Goal: Information Seeking & Learning: Learn about a topic

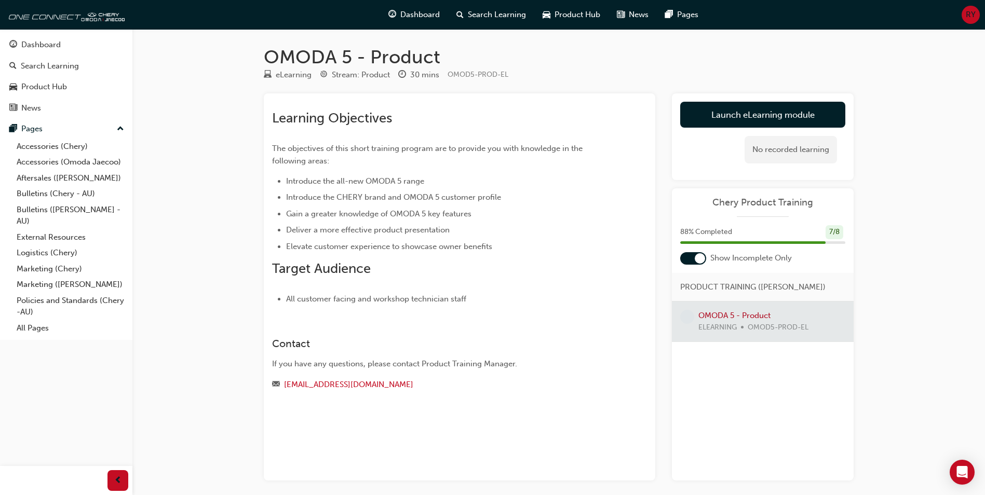
click at [726, 318] on div at bounding box center [763, 322] width 182 height 40
click at [726, 308] on div at bounding box center [763, 322] width 182 height 40
click at [726, 312] on div at bounding box center [763, 322] width 182 height 40
click at [739, 312] on div at bounding box center [763, 322] width 182 height 40
click at [810, 114] on link "Launch eLearning module" at bounding box center [762, 115] width 165 height 26
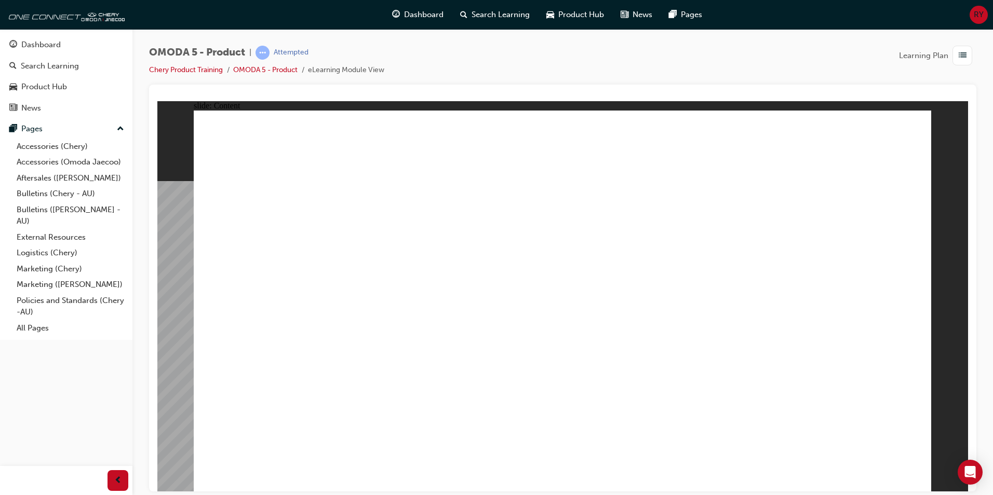
drag, startPoint x: 360, startPoint y: 392, endPoint x: 596, endPoint y: 389, distance: 236.2
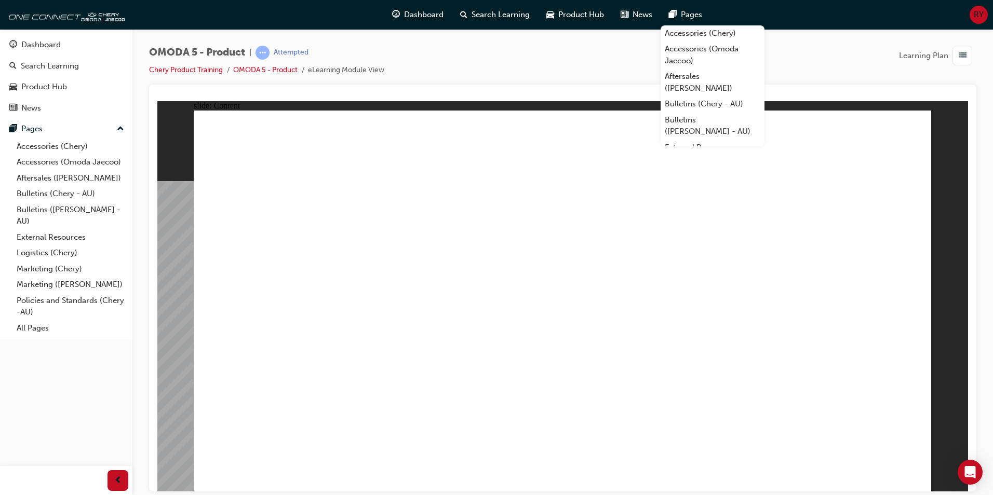
click at [575, 55] on div "OMODA 5 - Product | Attempted Chery Product Training OMODA 5 - Product eLearnin…" at bounding box center [562, 65] width 827 height 39
click at [806, 61] on div "OMODA 5 - Product | Attempted Chery Product Training OMODA 5 - Product eLearnin…" at bounding box center [562, 65] width 827 height 39
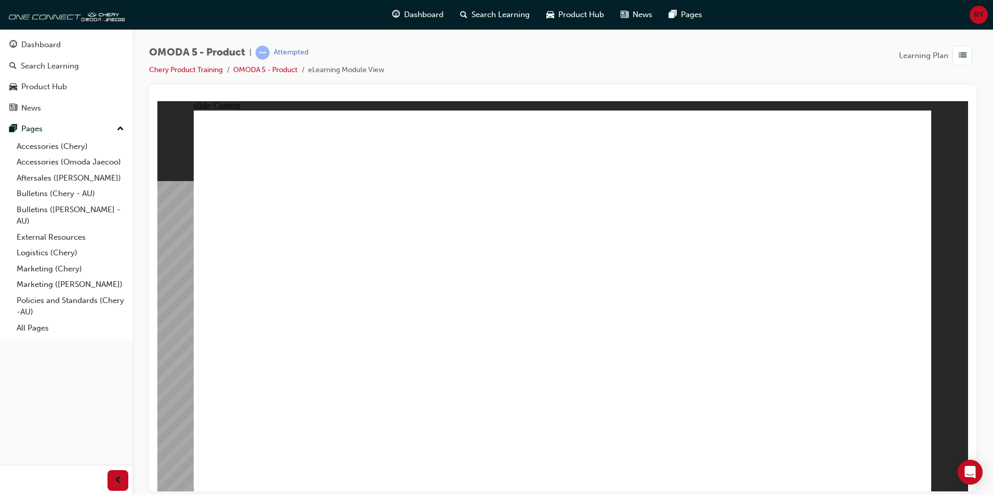
click at [600, 55] on div "OMODA 5 - Product | Attempted Chery Product Training OMODA 5 - Product eLearnin…" at bounding box center [562, 65] width 827 height 39
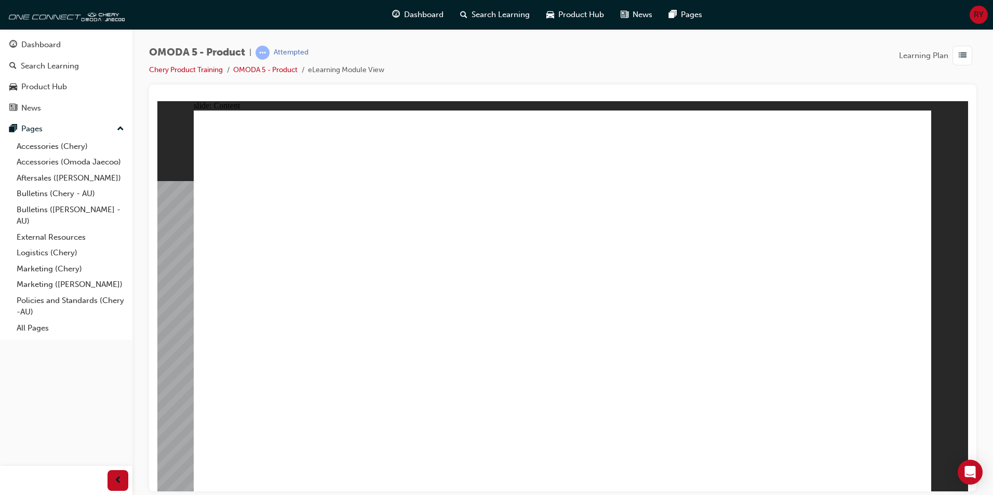
drag, startPoint x: 479, startPoint y: 274, endPoint x: 831, endPoint y: 364, distance: 364.0
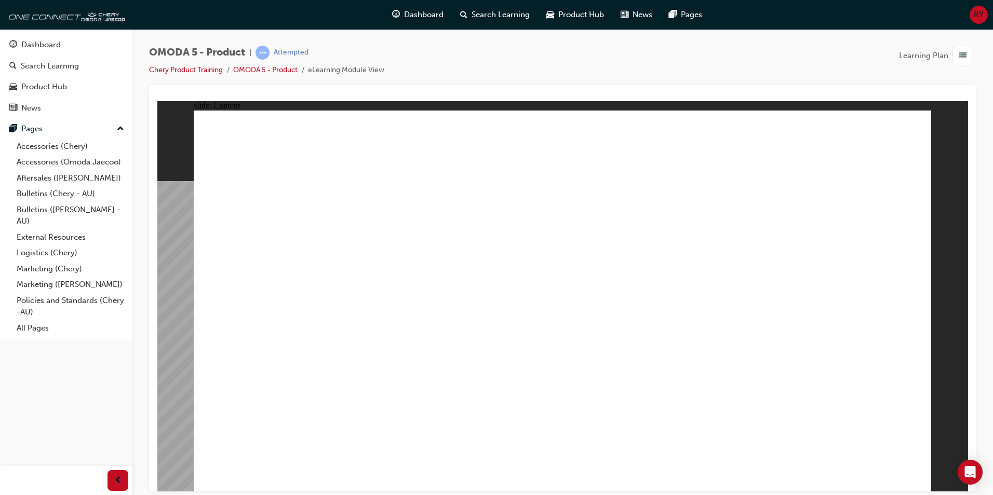
drag, startPoint x: 253, startPoint y: 357, endPoint x: 262, endPoint y: 383, distance: 27.4
drag, startPoint x: 263, startPoint y: 386, endPoint x: 275, endPoint y: 386, distance: 12.5
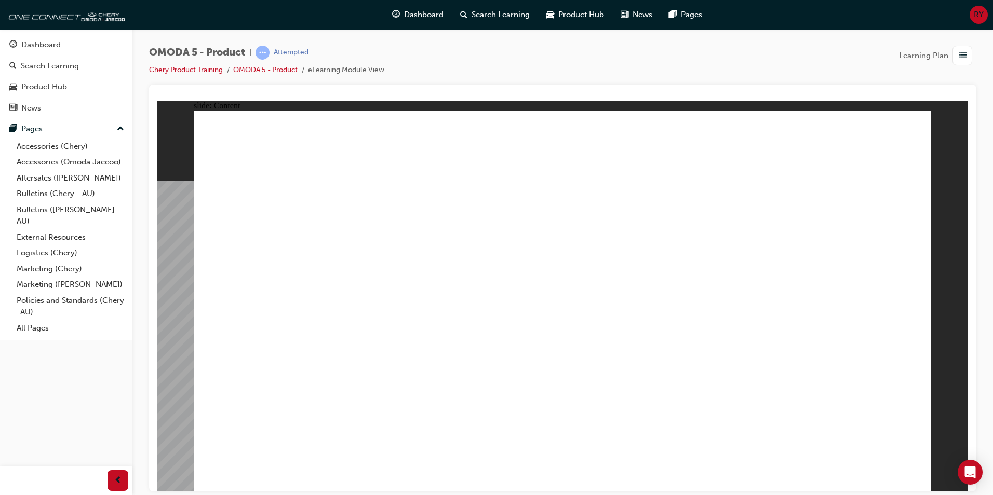
drag, startPoint x: 300, startPoint y: 324, endPoint x: 319, endPoint y: 323, distance: 18.7
drag, startPoint x: 361, startPoint y: 318, endPoint x: 402, endPoint y: 318, distance: 41.5
drag, startPoint x: 447, startPoint y: 315, endPoint x: 500, endPoint y: 313, distance: 53.5
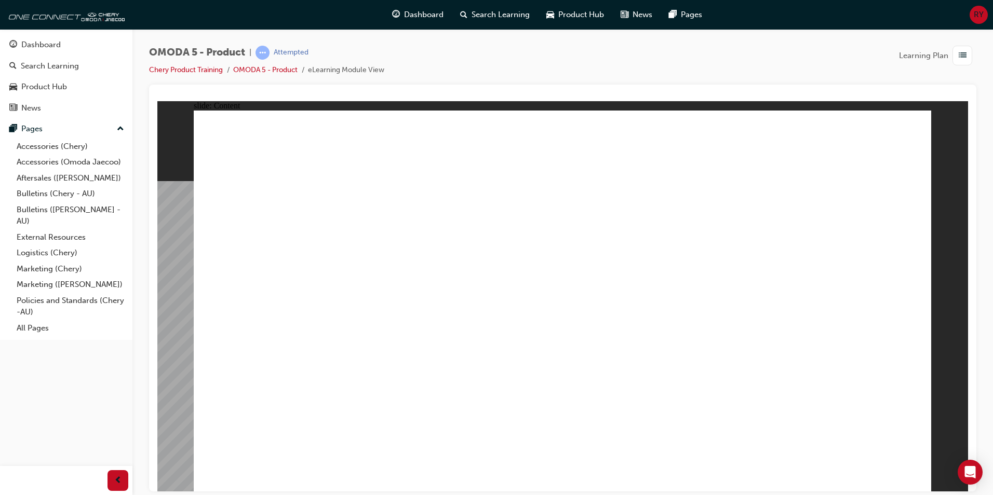
drag, startPoint x: 638, startPoint y: 315, endPoint x: 747, endPoint y: 313, distance: 109.6
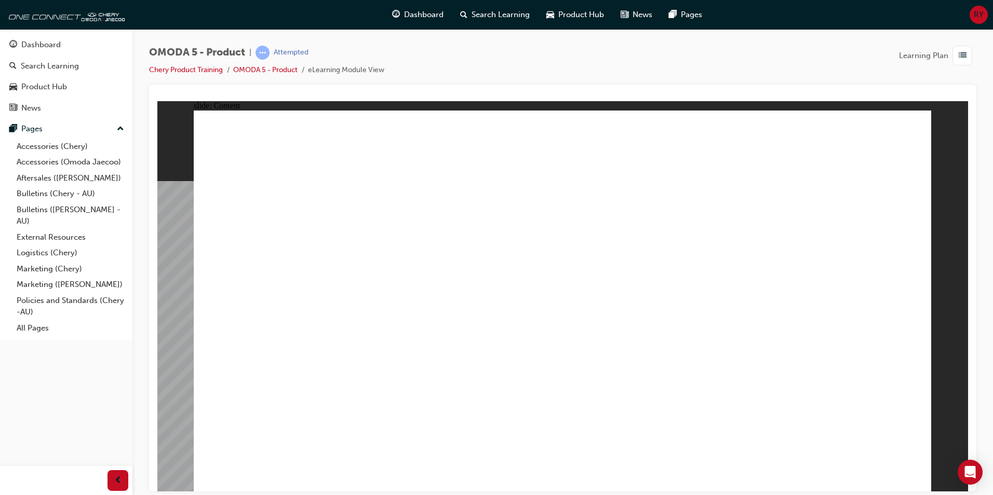
drag, startPoint x: 825, startPoint y: 311, endPoint x: 855, endPoint y: 441, distance: 132.6
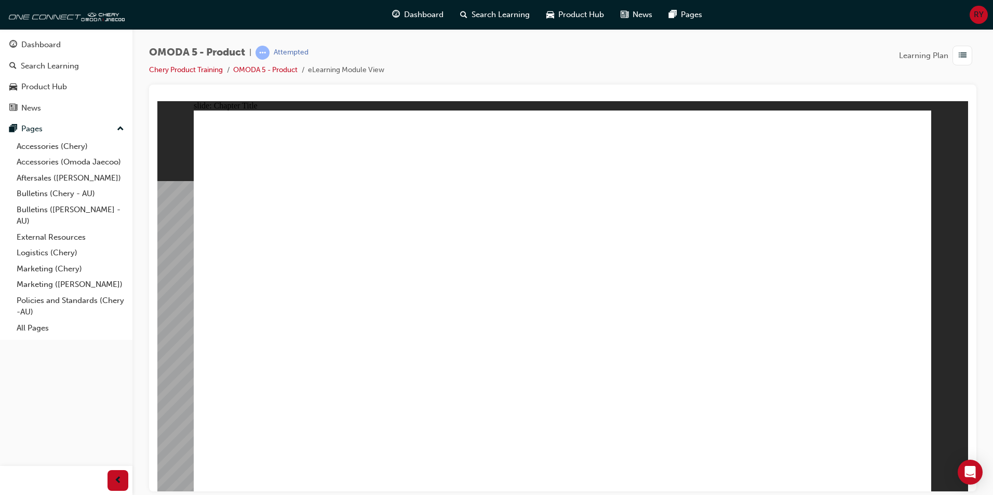
drag, startPoint x: 300, startPoint y: 200, endPoint x: 300, endPoint y: 206, distance: 5.2
drag, startPoint x: 558, startPoint y: 318, endPoint x: 707, endPoint y: 347, distance: 152.3
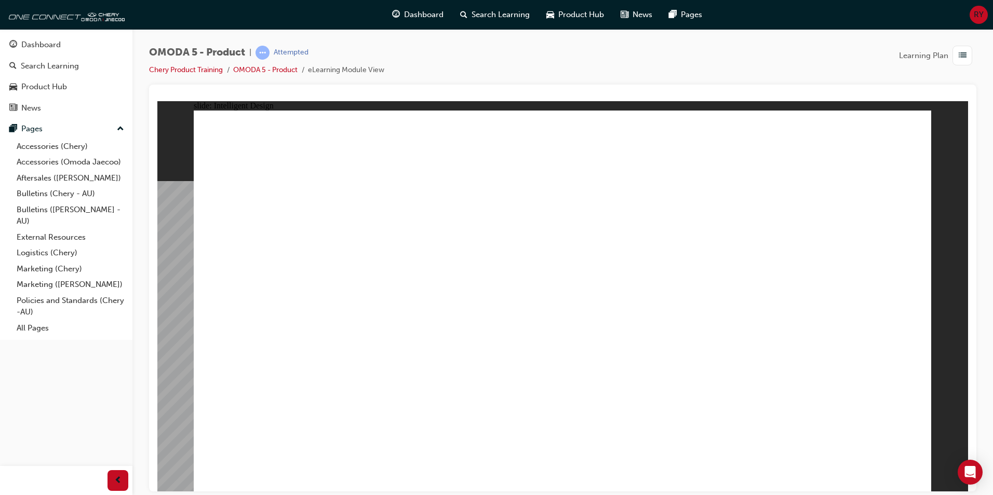
drag, startPoint x: 719, startPoint y: 347, endPoint x: 743, endPoint y: 369, distance: 33.1
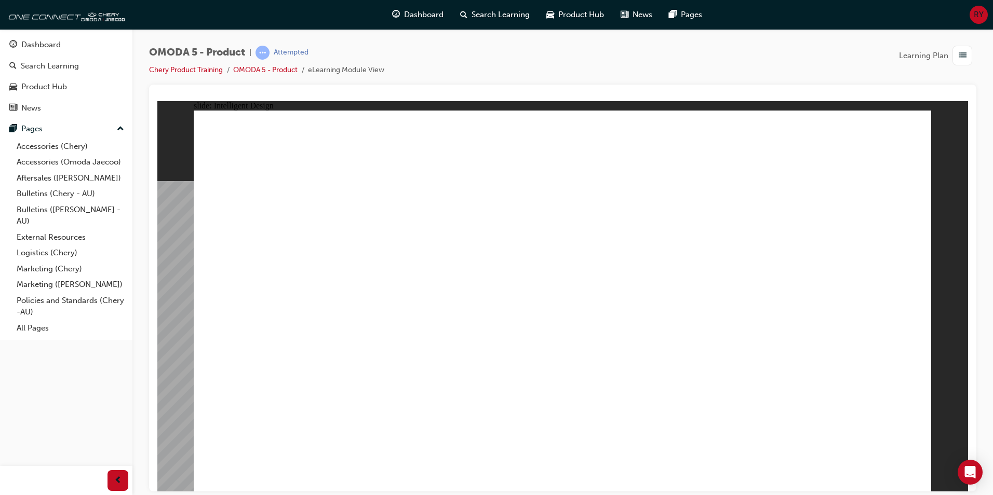
drag, startPoint x: 582, startPoint y: 327, endPoint x: 577, endPoint y: 336, distance: 10.7
drag, startPoint x: 371, startPoint y: 376, endPoint x: 298, endPoint y: 380, distance: 73.3
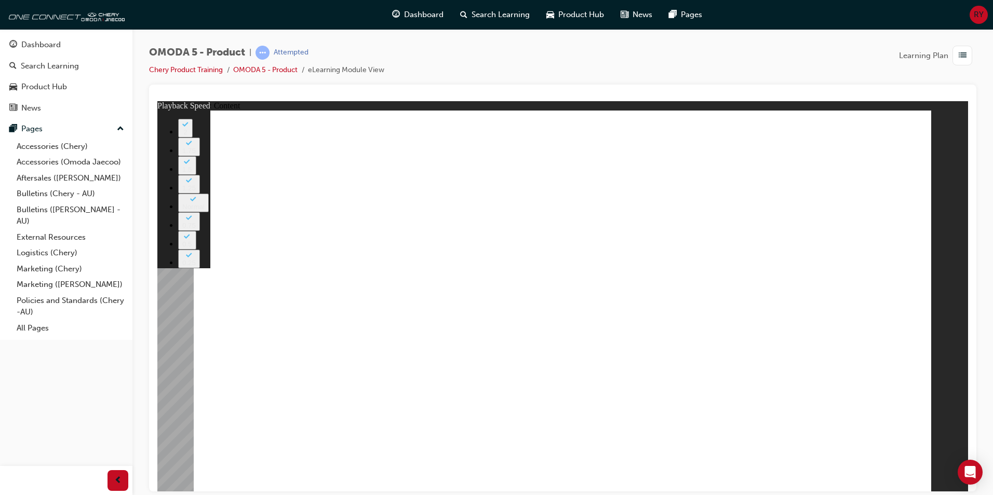
type input "0"
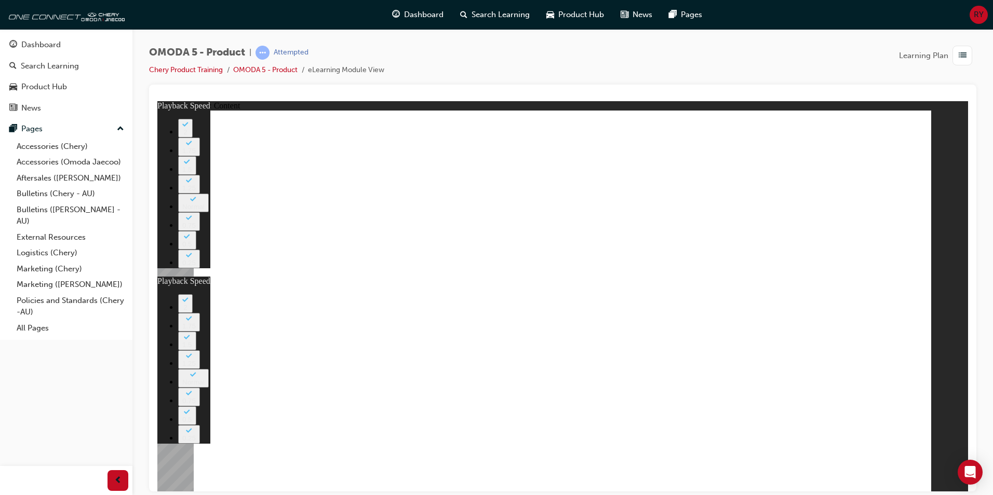
type input "0"
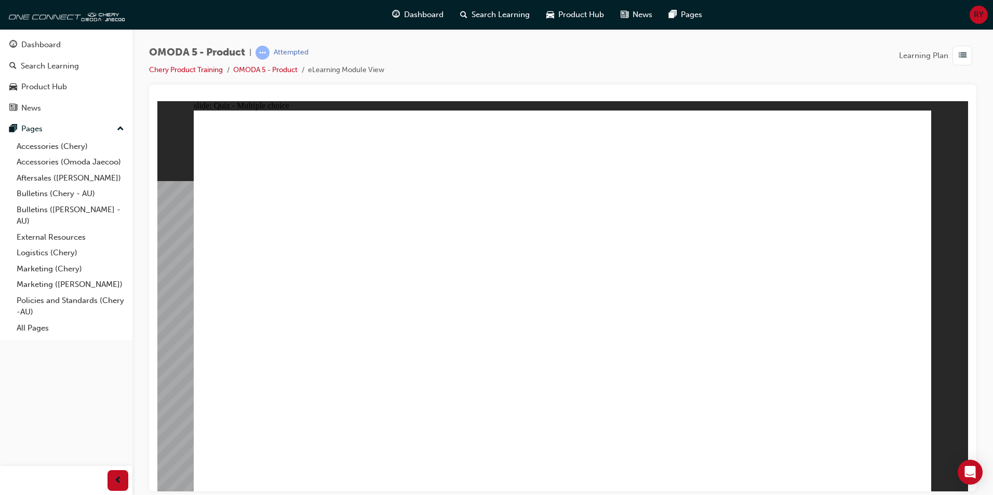
radio input "true"
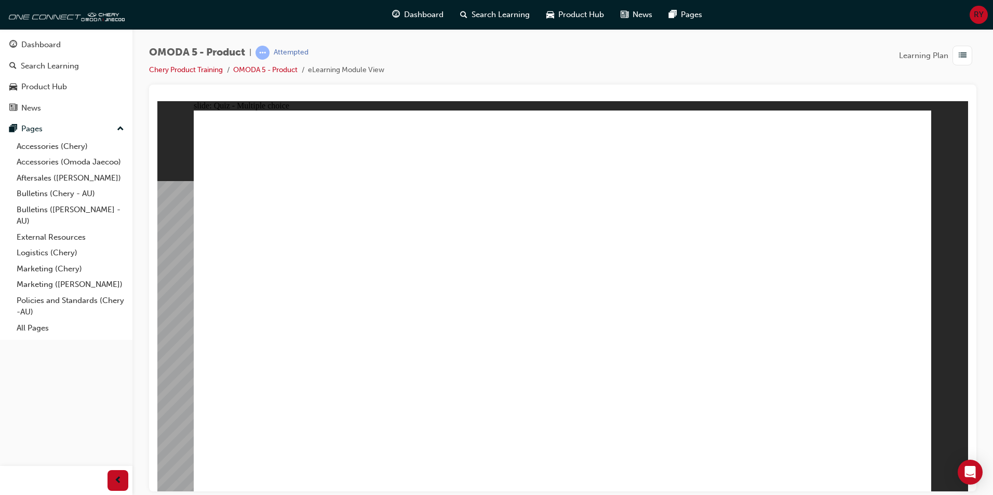
radio input "true"
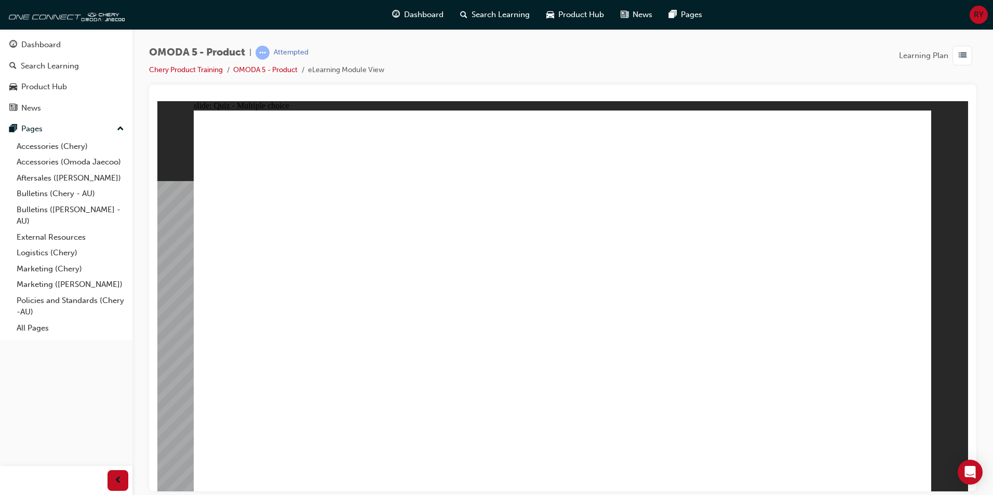
radio input "true"
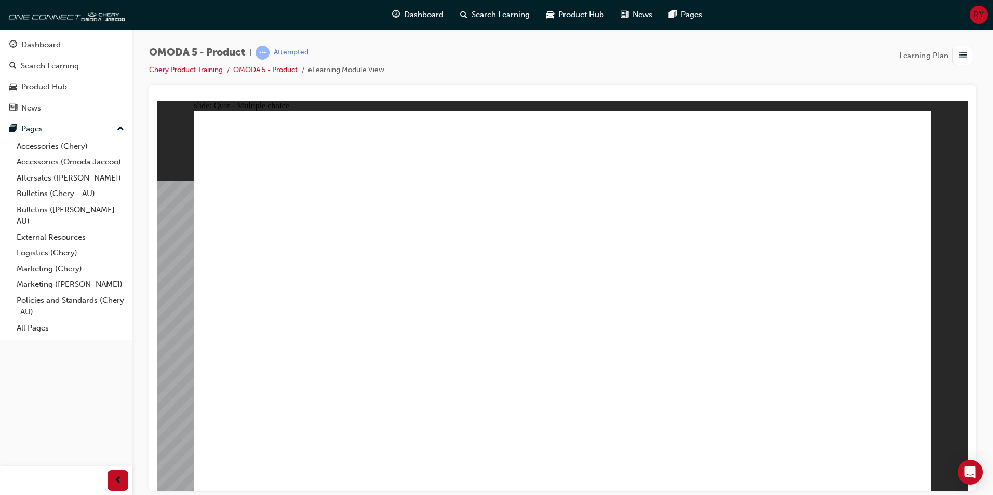
drag, startPoint x: 582, startPoint y: 179, endPoint x: 463, endPoint y: 384, distance: 237.3
drag, startPoint x: 855, startPoint y: 211, endPoint x: 875, endPoint y: 206, distance: 20.4
drag, startPoint x: 631, startPoint y: 274, endPoint x: 443, endPoint y: 387, distance: 219.1
drag, startPoint x: 717, startPoint y: 151, endPoint x: 756, endPoint y: 384, distance: 236.8
drag, startPoint x: 712, startPoint y: 178, endPoint x: 284, endPoint y: 386, distance: 476.0
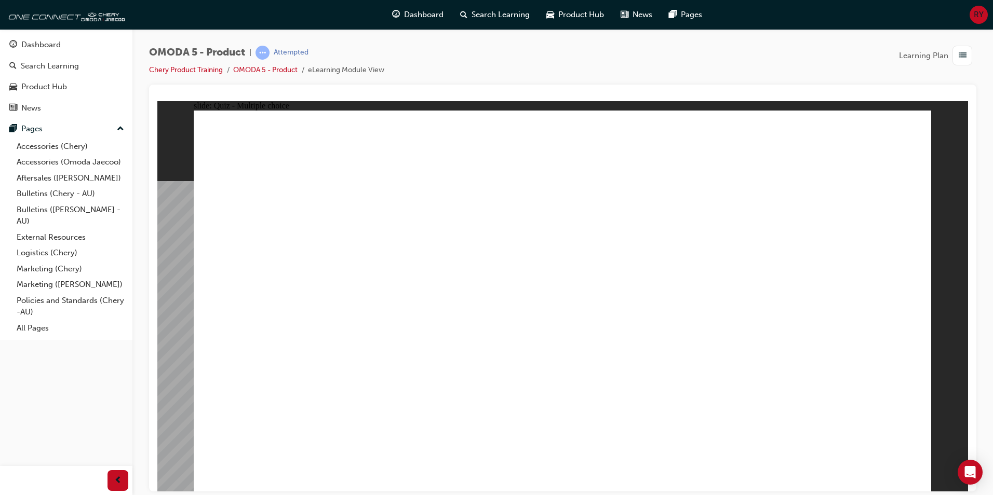
drag, startPoint x: 858, startPoint y: 212, endPoint x: 614, endPoint y: 384, distance: 298.7
radio input "true"
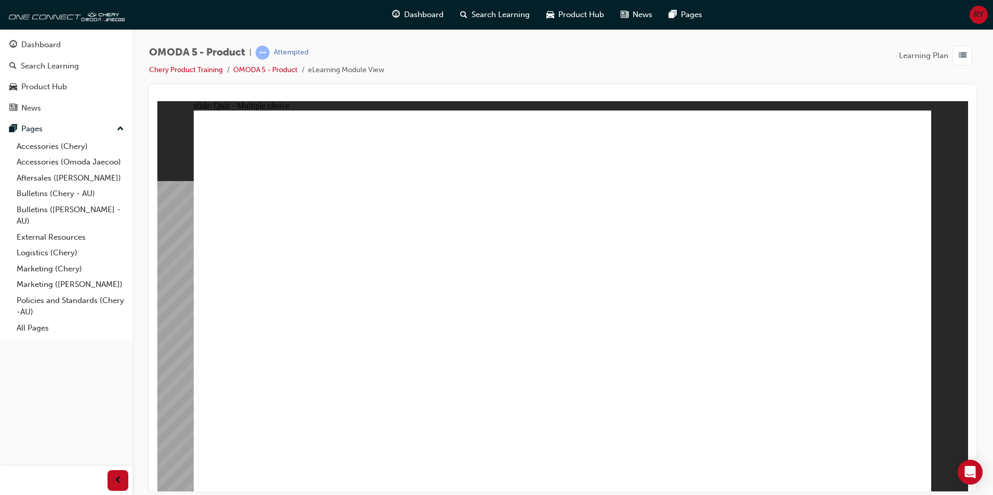
drag, startPoint x: 469, startPoint y: 288, endPoint x: 319, endPoint y: 341, distance: 158.9
drag, startPoint x: 770, startPoint y: 180, endPoint x: 427, endPoint y: 336, distance: 376.9
drag, startPoint x: 593, startPoint y: 315, endPoint x: 591, endPoint y: 349, distance: 34.3
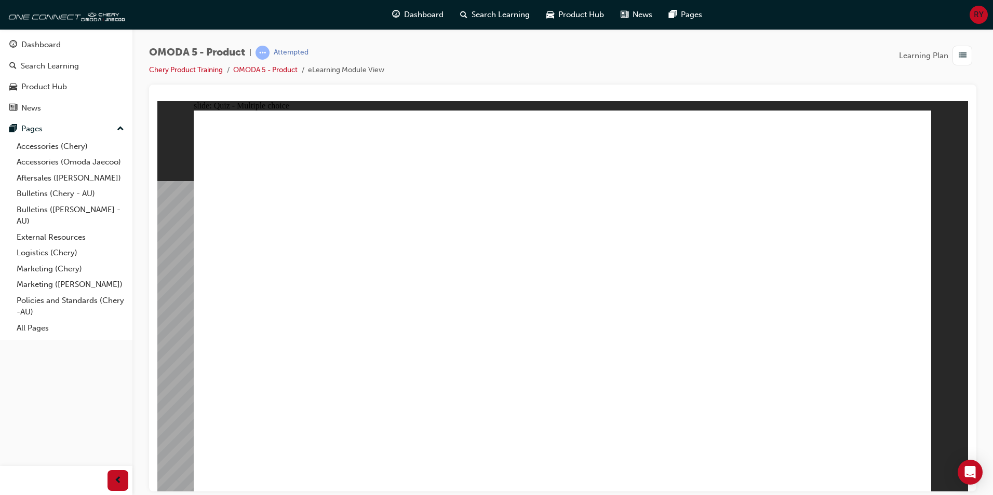
drag, startPoint x: 620, startPoint y: 243, endPoint x: 731, endPoint y: 348, distance: 152.4
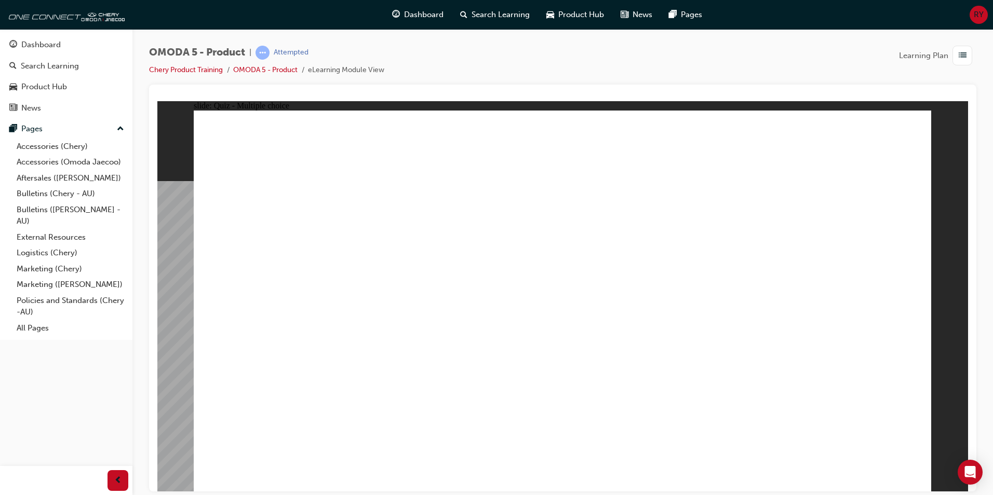
radio input "true"
drag, startPoint x: 672, startPoint y: 140, endPoint x: 386, endPoint y: 297, distance: 326.5
drag, startPoint x: 268, startPoint y: 294, endPoint x: 695, endPoint y: 152, distance: 449.3
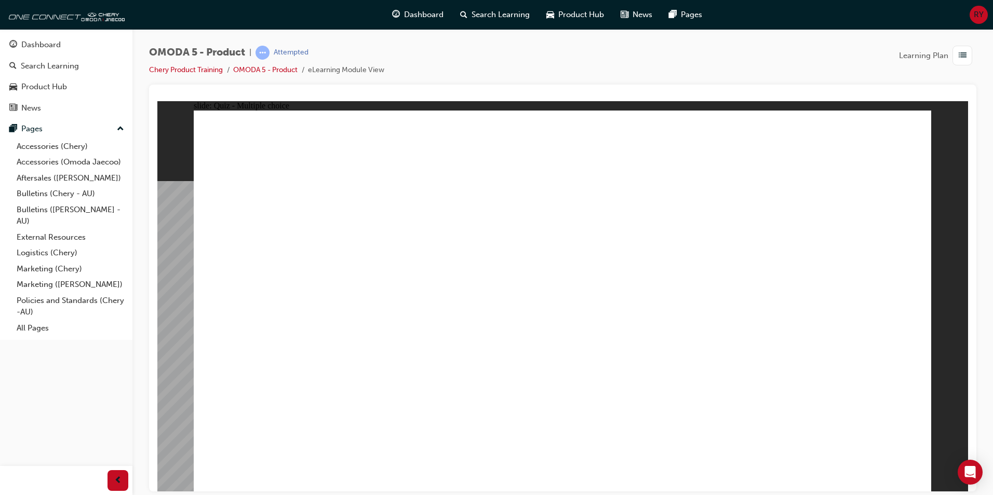
drag, startPoint x: 687, startPoint y: 189, endPoint x: 667, endPoint y: 246, distance: 59.9
drag, startPoint x: 735, startPoint y: 200, endPoint x: 384, endPoint y: 319, distance: 371.0
drag, startPoint x: 641, startPoint y: 266, endPoint x: 396, endPoint y: 305, distance: 247.5
drag, startPoint x: 679, startPoint y: 310, endPoint x: 332, endPoint y: 338, distance: 347.9
drag, startPoint x: 647, startPoint y: 233, endPoint x: 411, endPoint y: 322, distance: 252.3
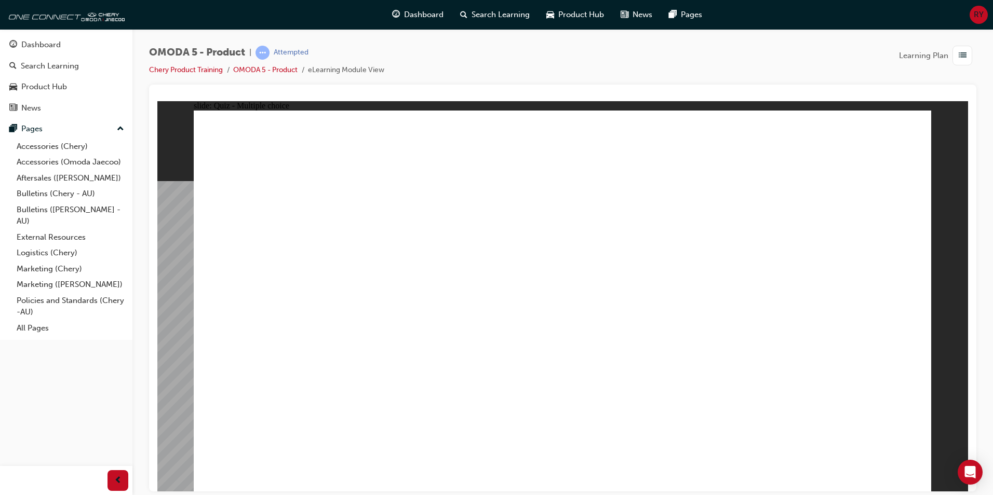
drag, startPoint x: 648, startPoint y: 150, endPoint x: 447, endPoint y: 363, distance: 293.1
drag, startPoint x: 686, startPoint y: 324, endPoint x: 372, endPoint y: 348, distance: 314.5
drag, startPoint x: 786, startPoint y: 232, endPoint x: 544, endPoint y: 270, distance: 245.0
drag, startPoint x: 602, startPoint y: 245, endPoint x: 446, endPoint y: 327, distance: 176.0
drag, startPoint x: 787, startPoint y: 271, endPoint x: 440, endPoint y: 366, distance: 359.6
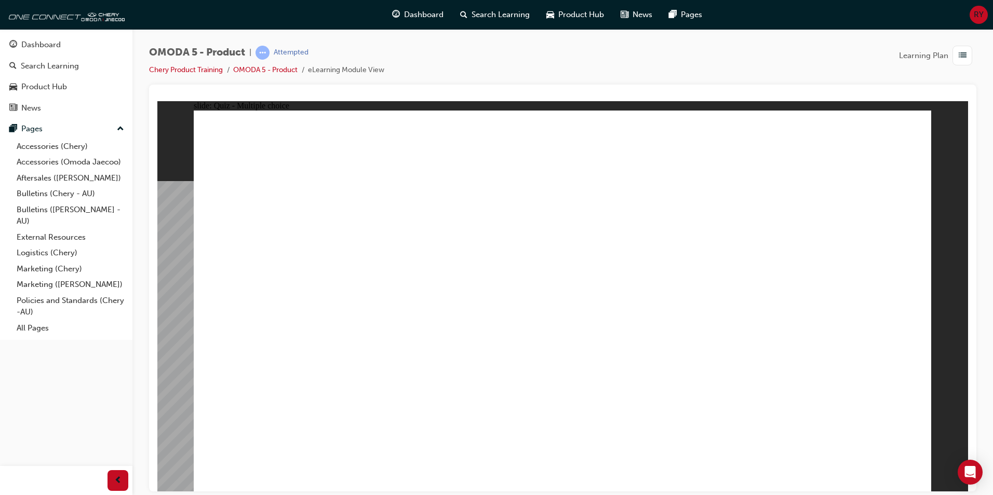
radio input "true"
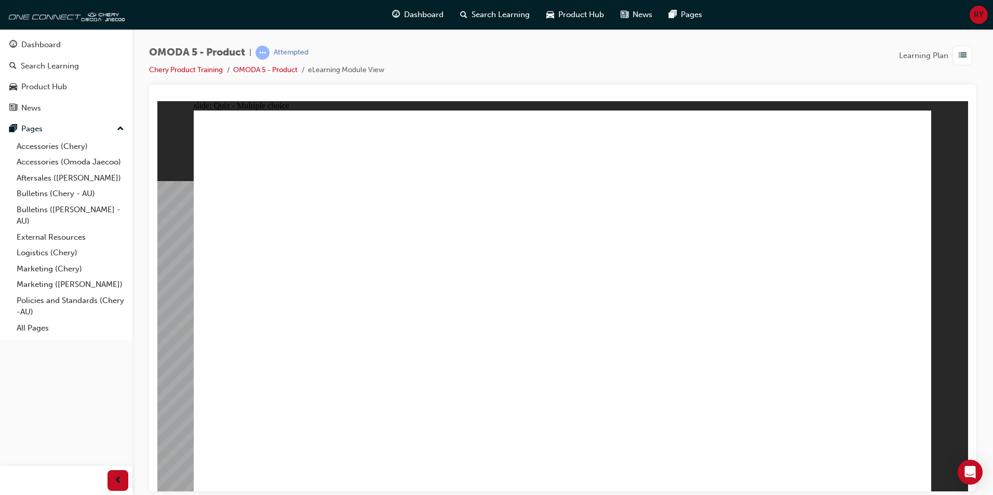
radio input "true"
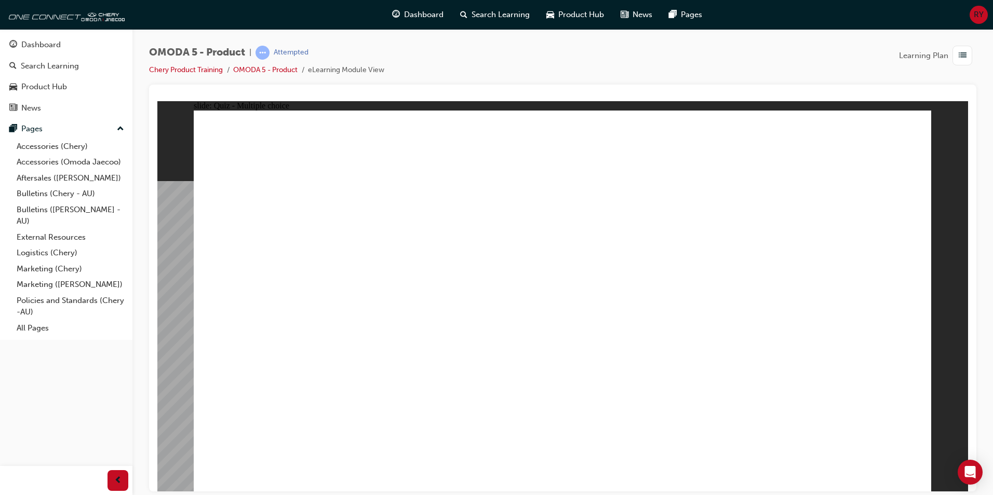
drag, startPoint x: 622, startPoint y: 228, endPoint x: 612, endPoint y: 226, distance: 11.1
radio input "true"
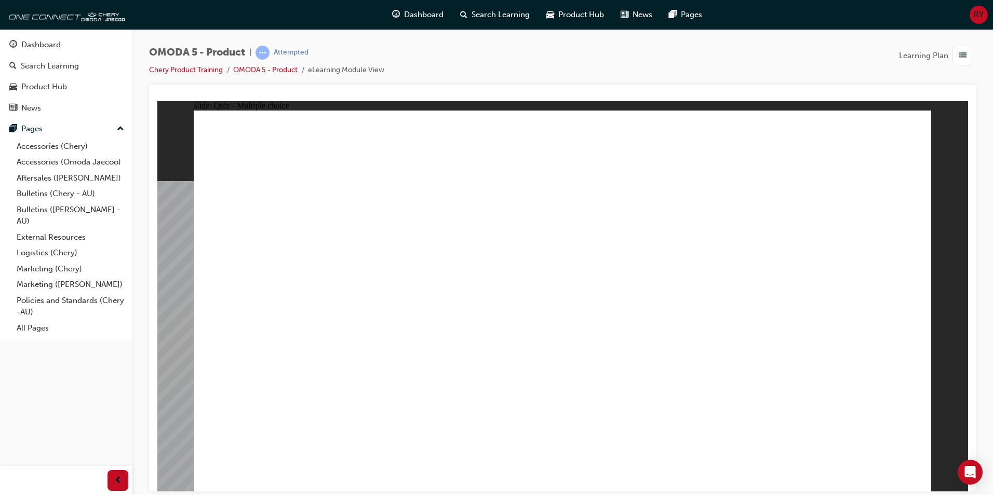
drag, startPoint x: 594, startPoint y: 297, endPoint x: 566, endPoint y: 315, distance: 32.7
radio input "true"
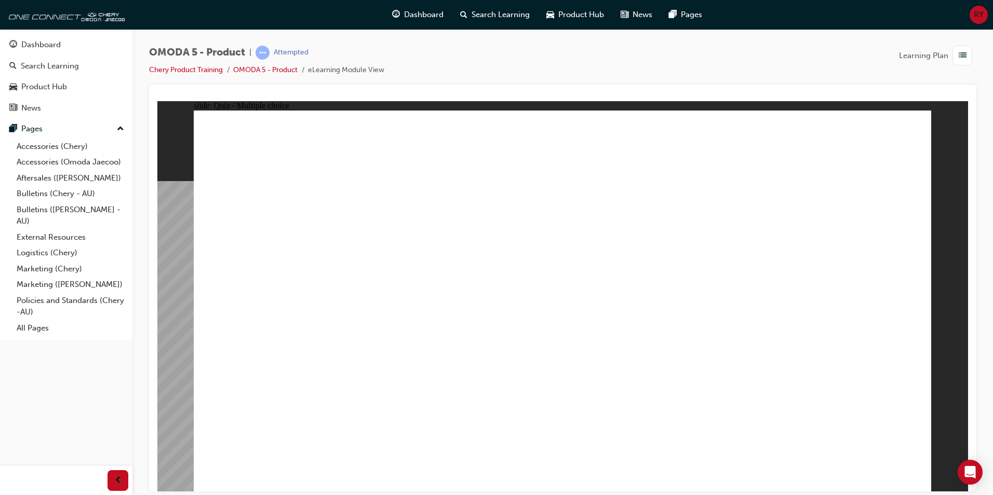
drag, startPoint x: 836, startPoint y: 138, endPoint x: 438, endPoint y: 386, distance: 469.2
drag, startPoint x: 821, startPoint y: 251, endPoint x: 726, endPoint y: 383, distance: 162.6
drag, startPoint x: 820, startPoint y: 173, endPoint x: 289, endPoint y: 385, distance: 571.3
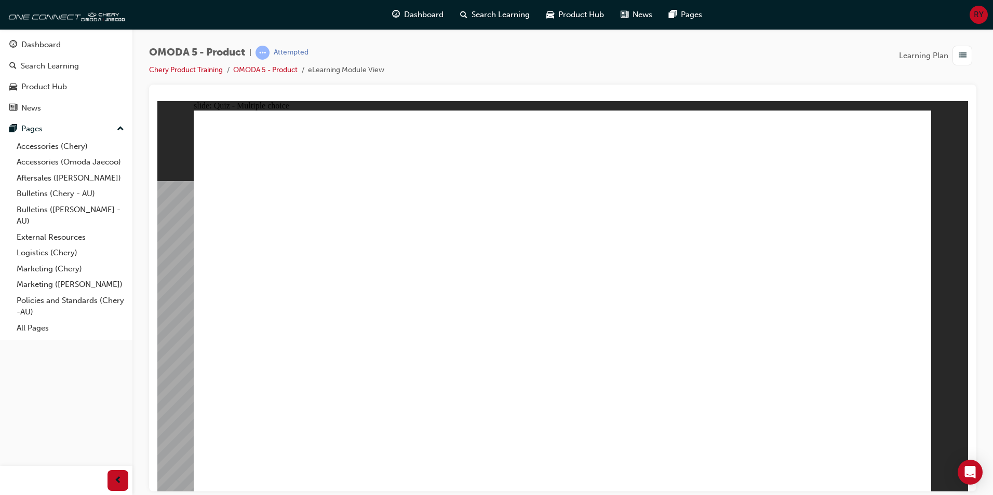
drag, startPoint x: 587, startPoint y: 262, endPoint x: 604, endPoint y: 382, distance: 121.1
radio input "true"
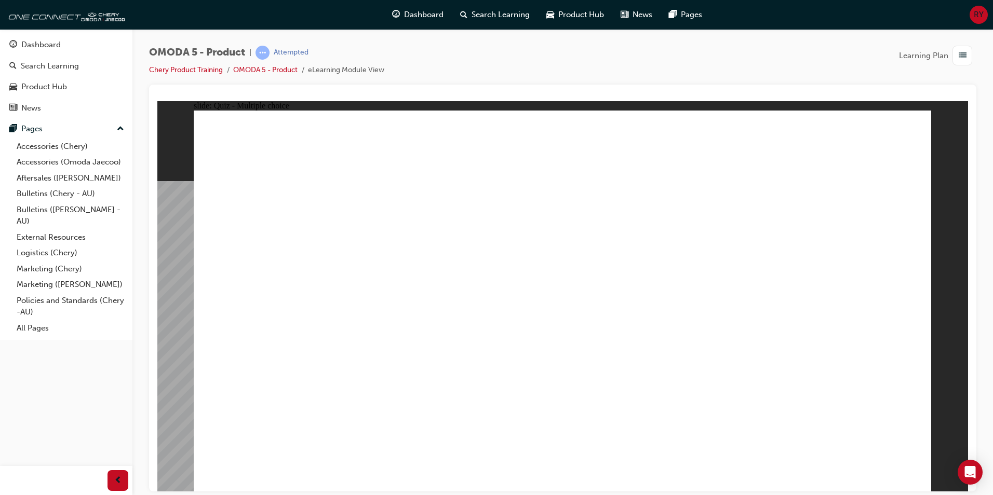
drag, startPoint x: 780, startPoint y: 242, endPoint x: 290, endPoint y: 339, distance: 499.0
drag, startPoint x: 662, startPoint y: 186, endPoint x: 620, endPoint y: 353, distance: 172.3
drag, startPoint x: 795, startPoint y: 180, endPoint x: 754, endPoint y: 338, distance: 162.9
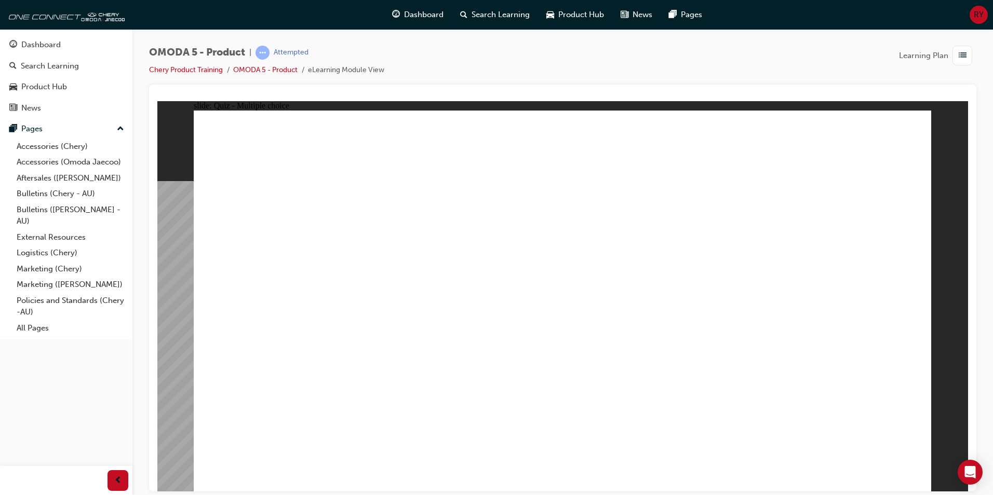
drag, startPoint x: 646, startPoint y: 244, endPoint x: 511, endPoint y: 345, distance: 168.7
radio input "true"
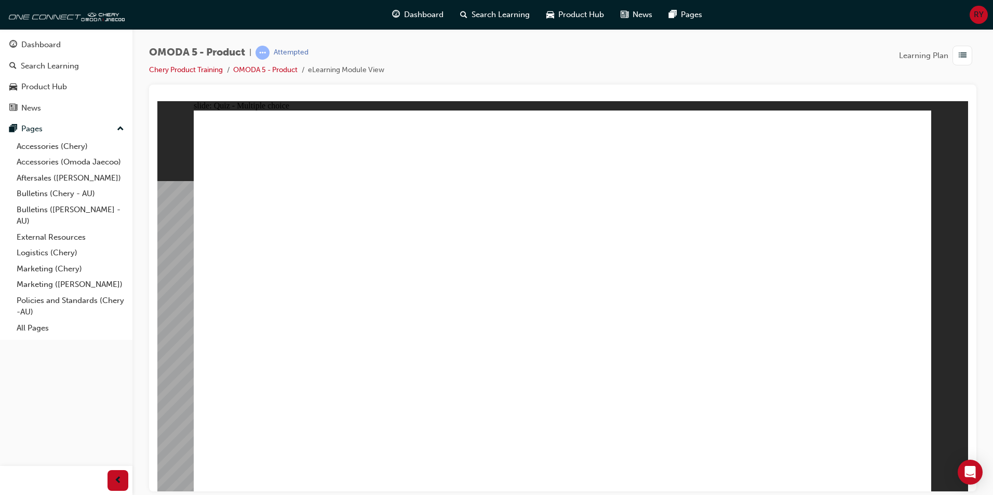
drag, startPoint x: 481, startPoint y: 260, endPoint x: 370, endPoint y: 306, distance: 120.3
drag, startPoint x: 690, startPoint y: 269, endPoint x: 439, endPoint y: 316, distance: 256.2
drag, startPoint x: 728, startPoint y: 279, endPoint x: 362, endPoint y: 306, distance: 366.5
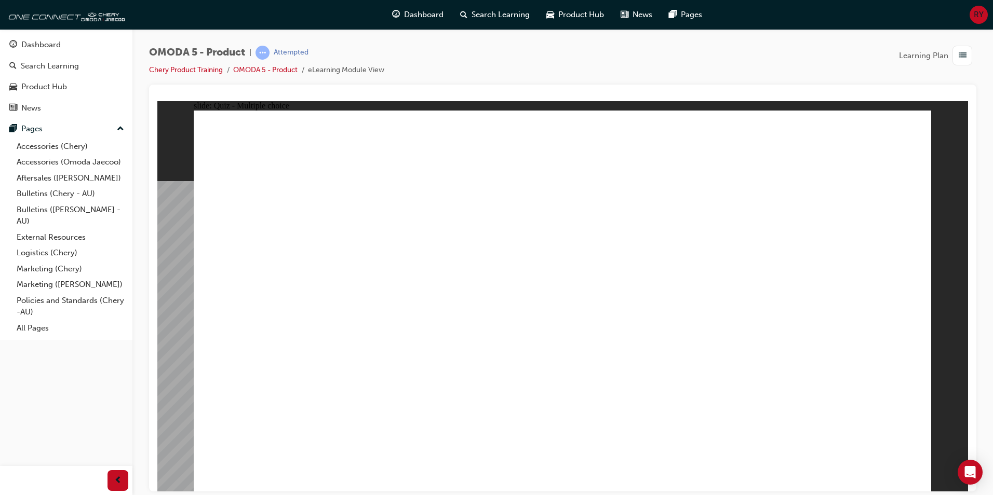
drag, startPoint x: 784, startPoint y: 186, endPoint x: 323, endPoint y: 319, distance: 479.8
drag, startPoint x: 746, startPoint y: 176, endPoint x: 455, endPoint y: 310, distance: 320.3
drag, startPoint x: 762, startPoint y: 145, endPoint x: 397, endPoint y: 316, distance: 403.4
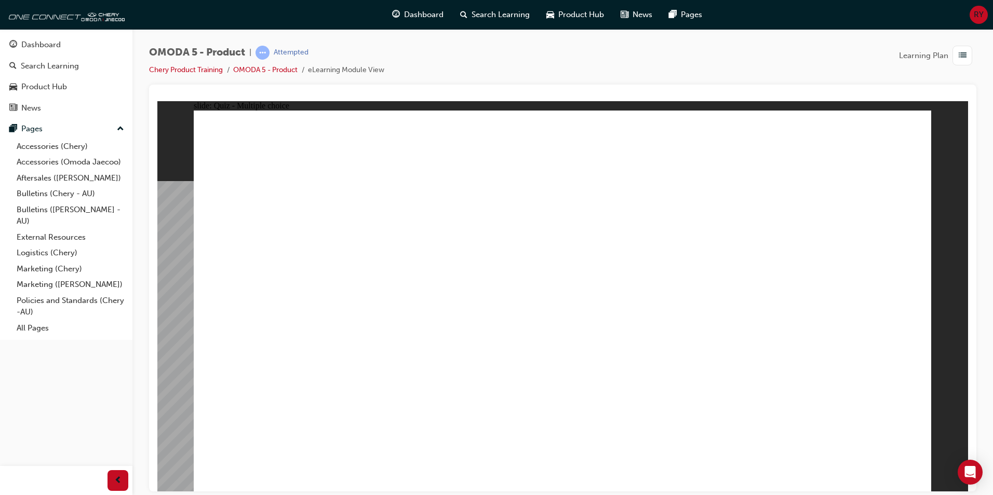
radio input "true"
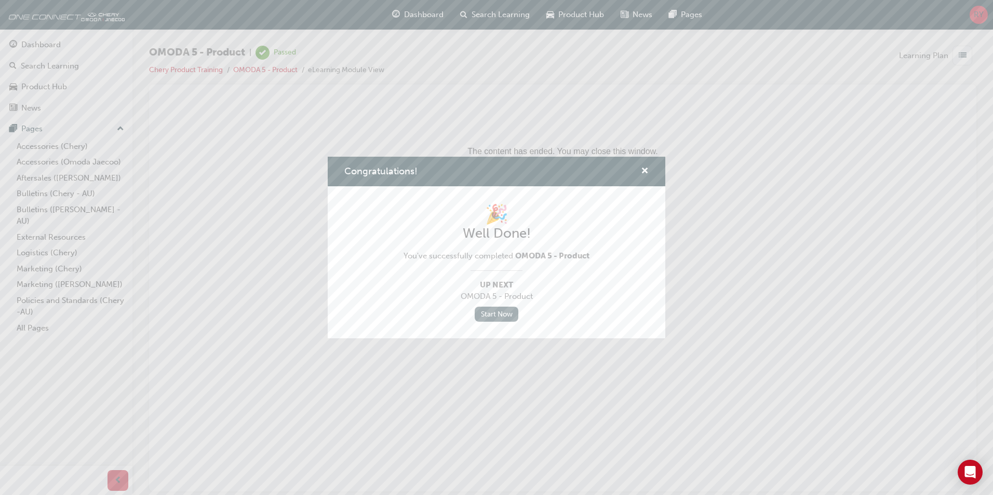
click at [499, 313] on link "Start Now" at bounding box center [497, 314] width 44 height 15
click at [643, 169] on span "cross-icon" at bounding box center [645, 171] width 8 height 9
